Goal: Task Accomplishment & Management: Complete application form

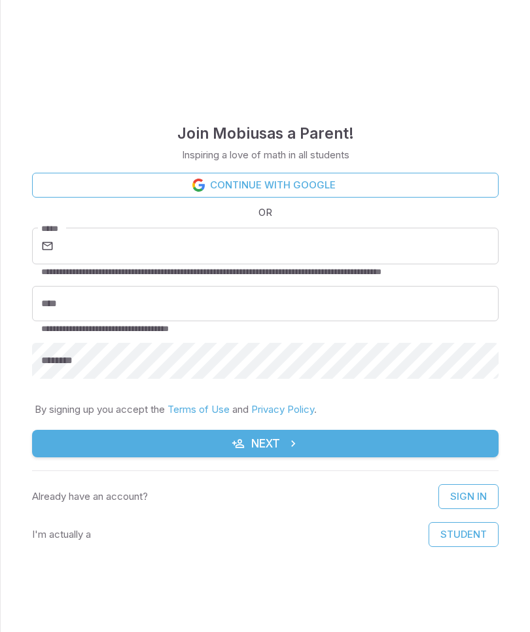
click at [377, 180] on link "Continue with Google" at bounding box center [265, 185] width 466 height 25
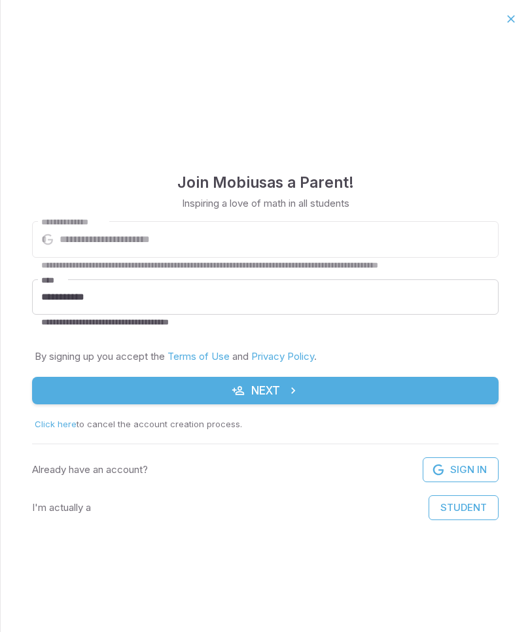
click at [367, 394] on button "Next" at bounding box center [265, 390] width 466 height 27
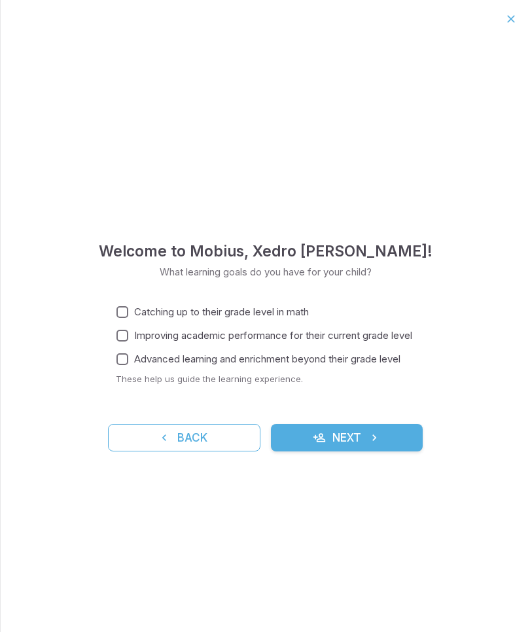
click at [376, 438] on icon "submit" at bounding box center [374, 437] width 13 height 13
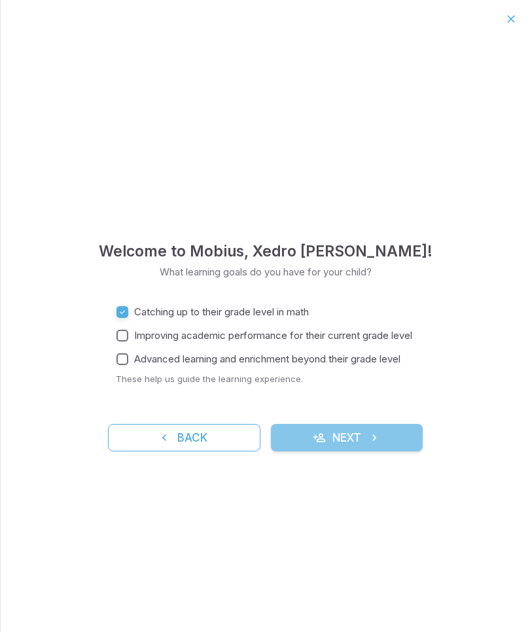
click at [381, 434] on icon "submit" at bounding box center [374, 437] width 13 height 13
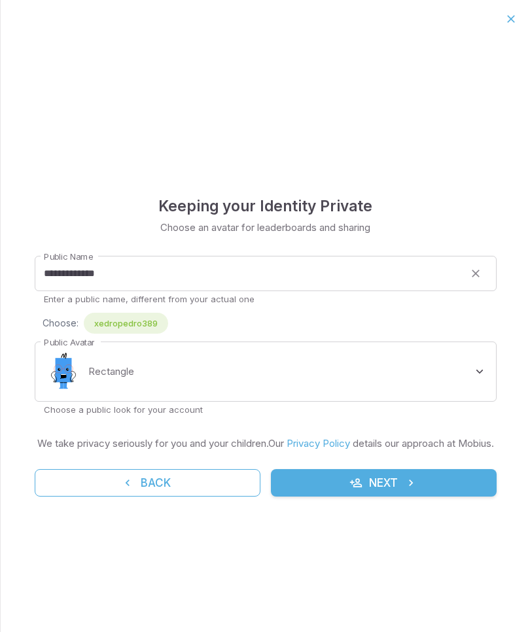
click at [445, 485] on button "Next" at bounding box center [384, 482] width 226 height 27
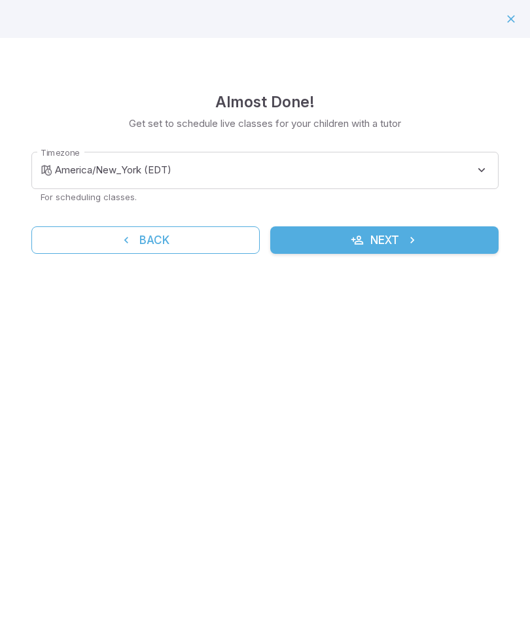
click at [135, 168] on body "**********" at bounding box center [265, 316] width 530 height 632
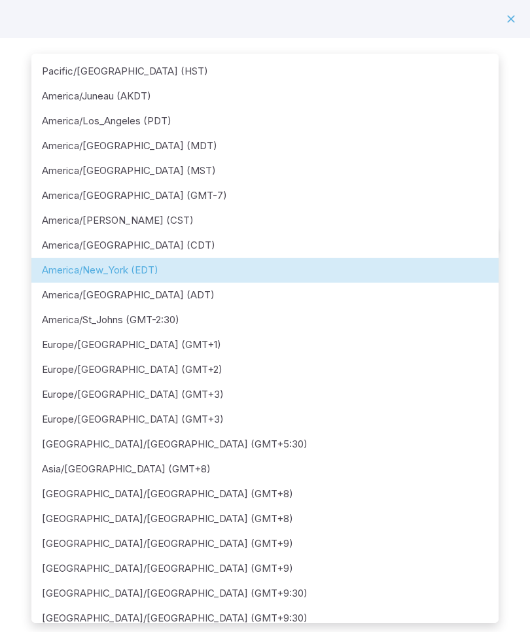
click at [528, 404] on div at bounding box center [265, 316] width 530 height 632
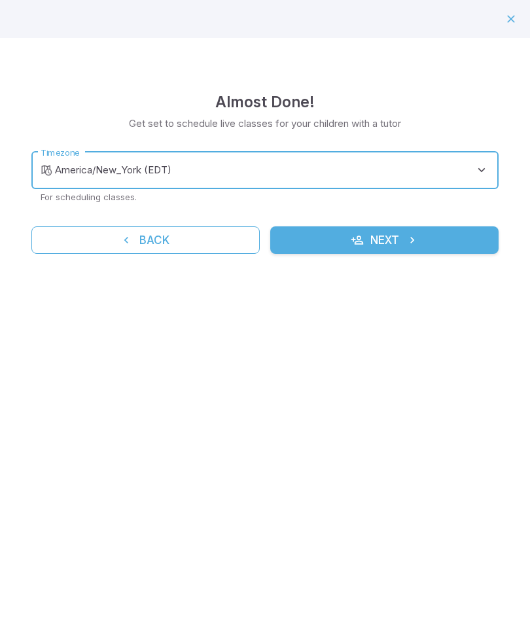
click at [439, 243] on button "Next" at bounding box center [384, 239] width 228 height 27
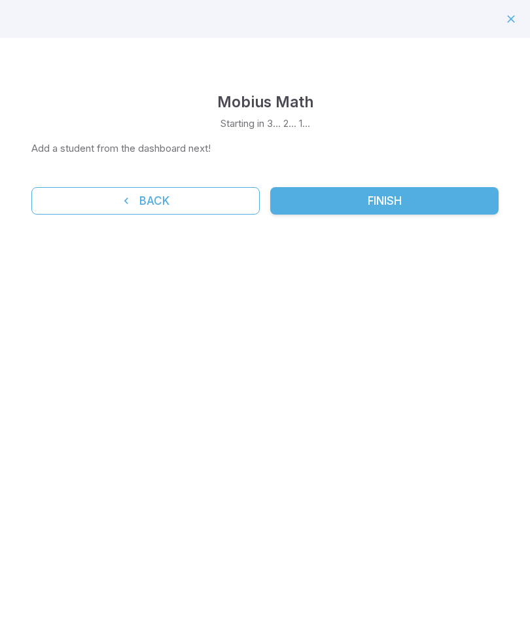
click at [447, 201] on button "Finish" at bounding box center [384, 200] width 228 height 27
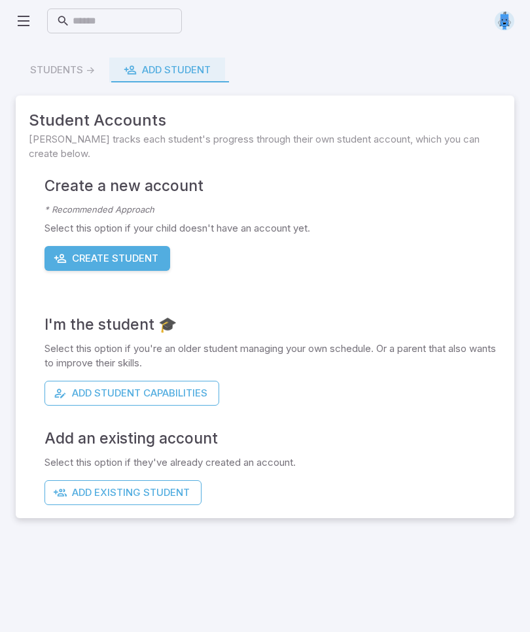
click at [92, 258] on button "Create Student" at bounding box center [107, 258] width 126 height 25
